Goal: Task Accomplishment & Management: Use online tool/utility

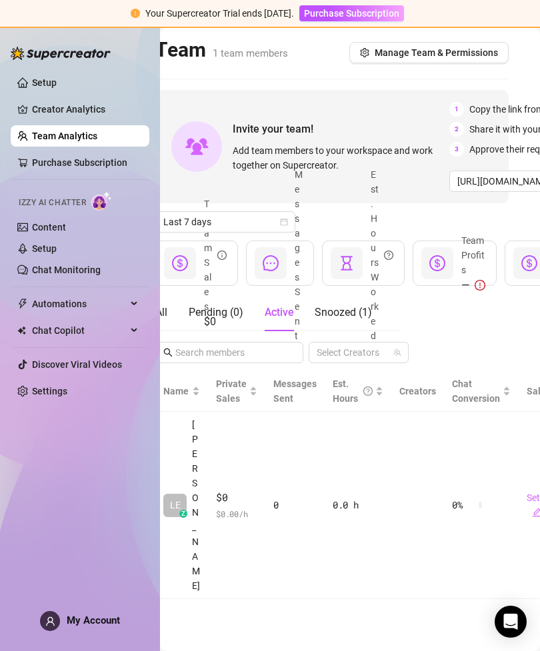
scroll to position [0, 26]
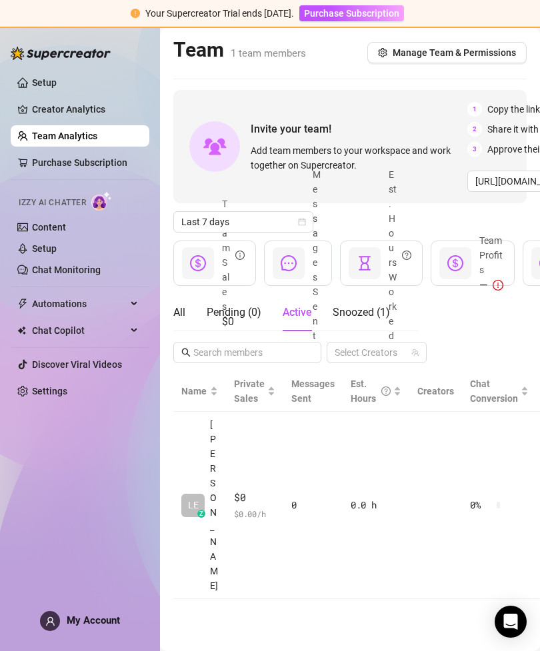
click at [66, 225] on link "Content" at bounding box center [49, 227] width 34 height 11
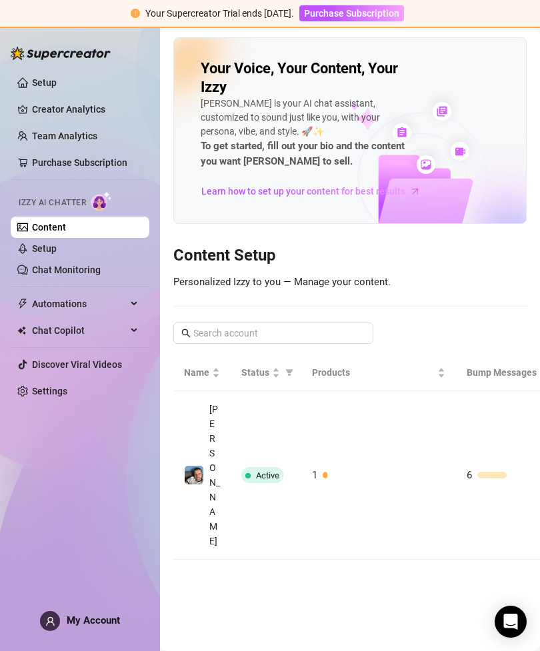
click at [101, 271] on link "Chat Monitoring" at bounding box center [66, 270] width 69 height 11
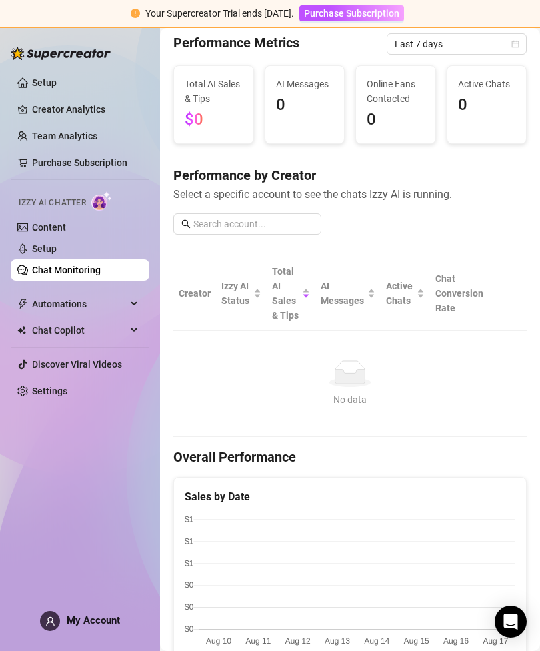
scroll to position [46, 0]
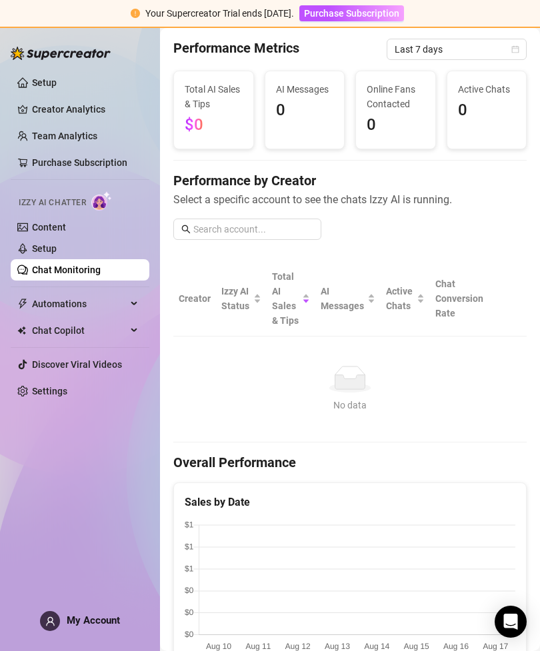
click at [109, 327] on span "Chat Copilot" at bounding box center [79, 330] width 95 height 21
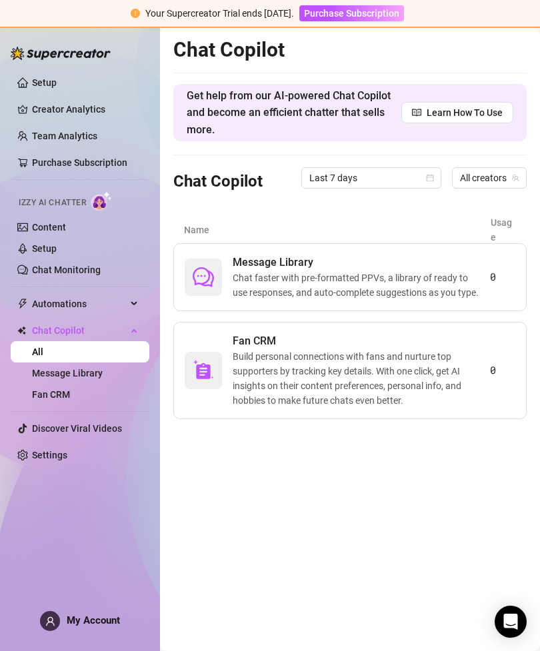
click at [461, 279] on span "Chat faster with pre-formatted PPVs, a library of ready to use responses, and a…" at bounding box center [361, 285] width 257 height 29
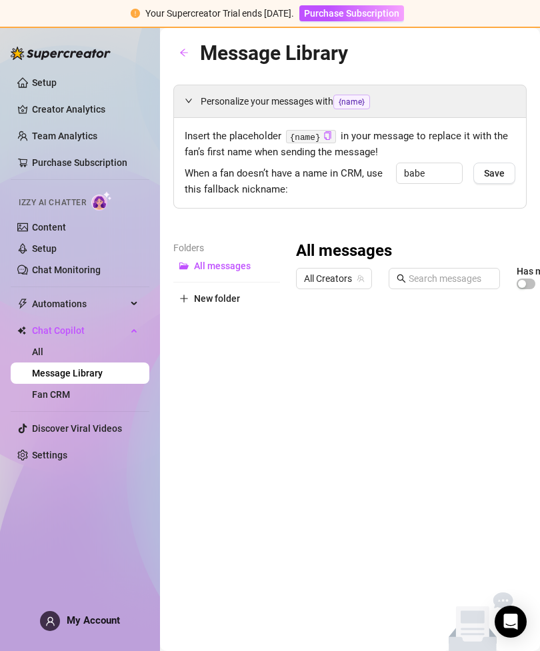
click at [463, 230] on div "Personalize your messages with {name} Insert the placeholder {name} in your mes…" at bounding box center [349, 382] width 353 height 595
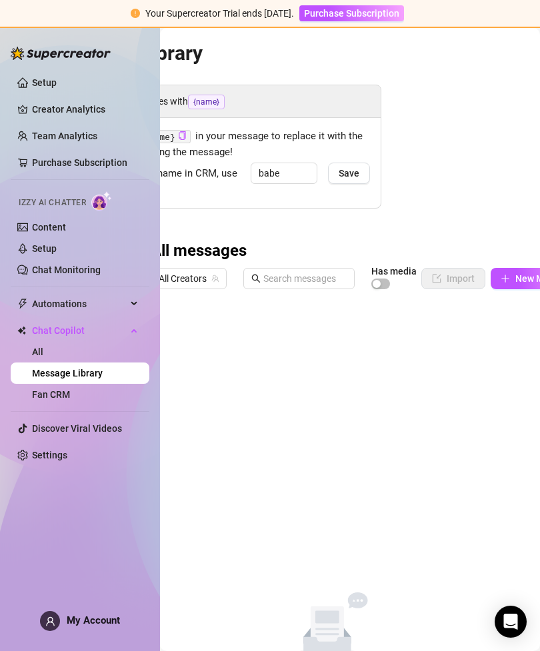
scroll to position [0, 148]
click at [353, 163] on button "Save" at bounding box center [346, 173] width 42 height 21
click at [383, 283] on span "button" at bounding box center [378, 284] width 19 height 11
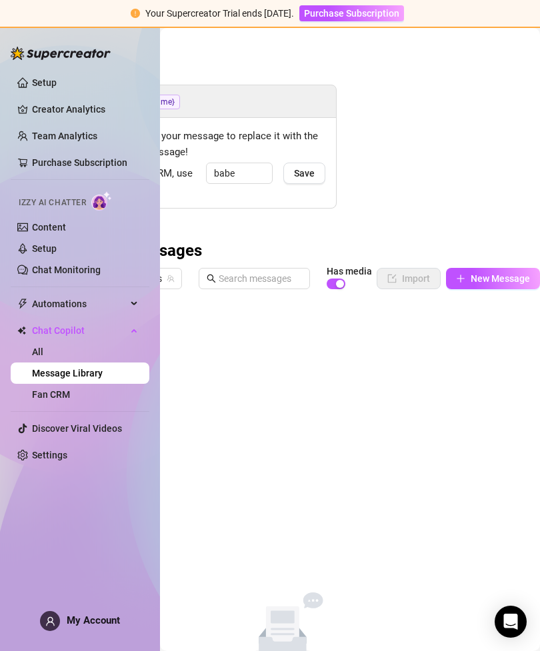
scroll to position [0, 190]
click at [489, 280] on span "New Message" at bounding box center [500, 278] width 59 height 11
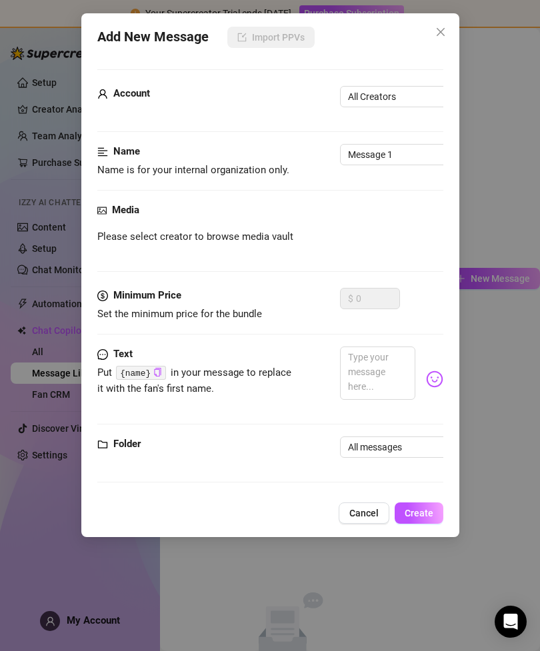
click at [515, 174] on div "Add New Message Import PPVs Account All Creators Name Name is for your internal…" at bounding box center [270, 325] width 540 height 651
